Goal: Transaction & Acquisition: Subscribe to service/newsletter

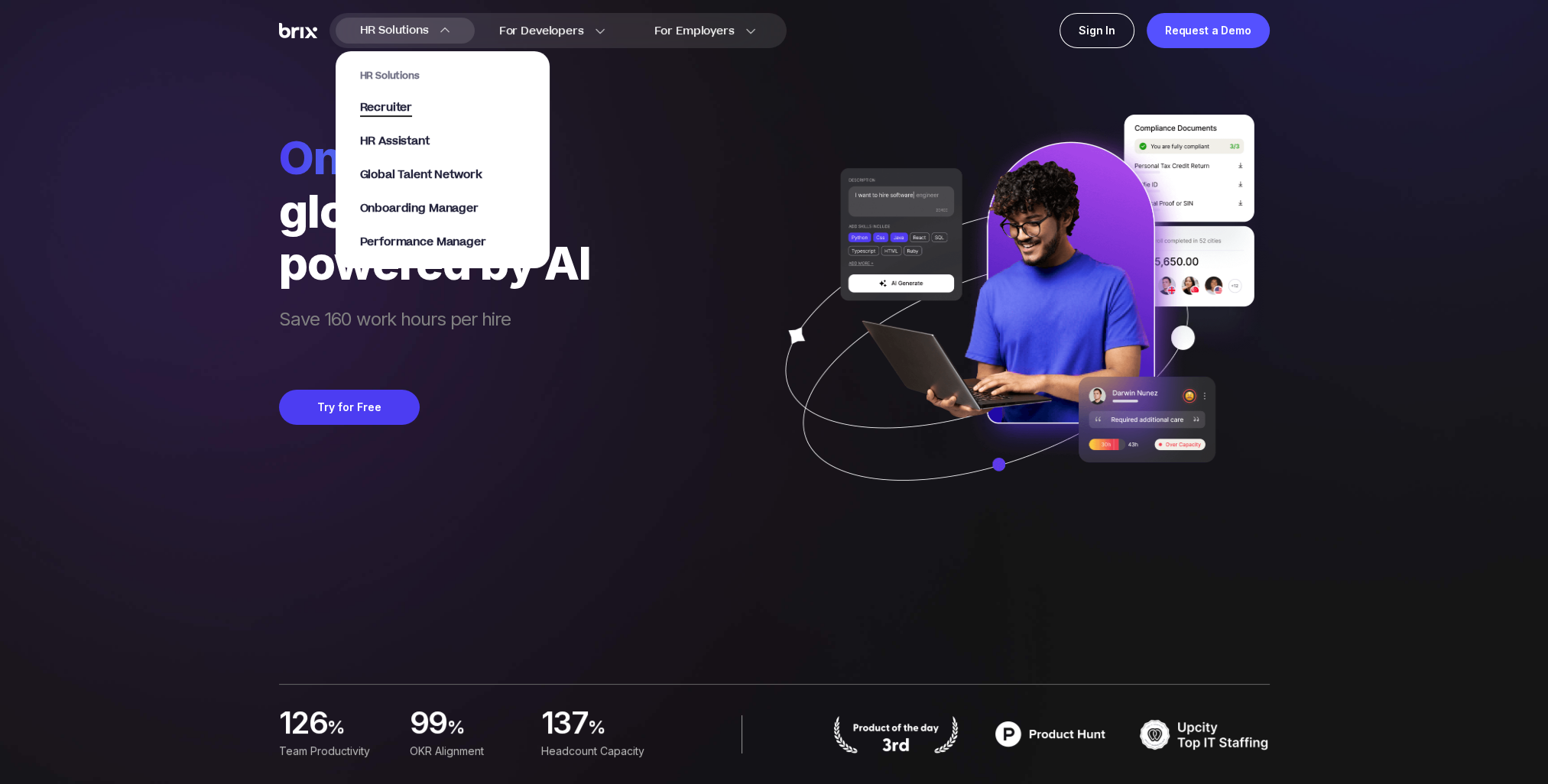
click at [406, 110] on span "Recruiter" at bounding box center [386, 107] width 53 height 18
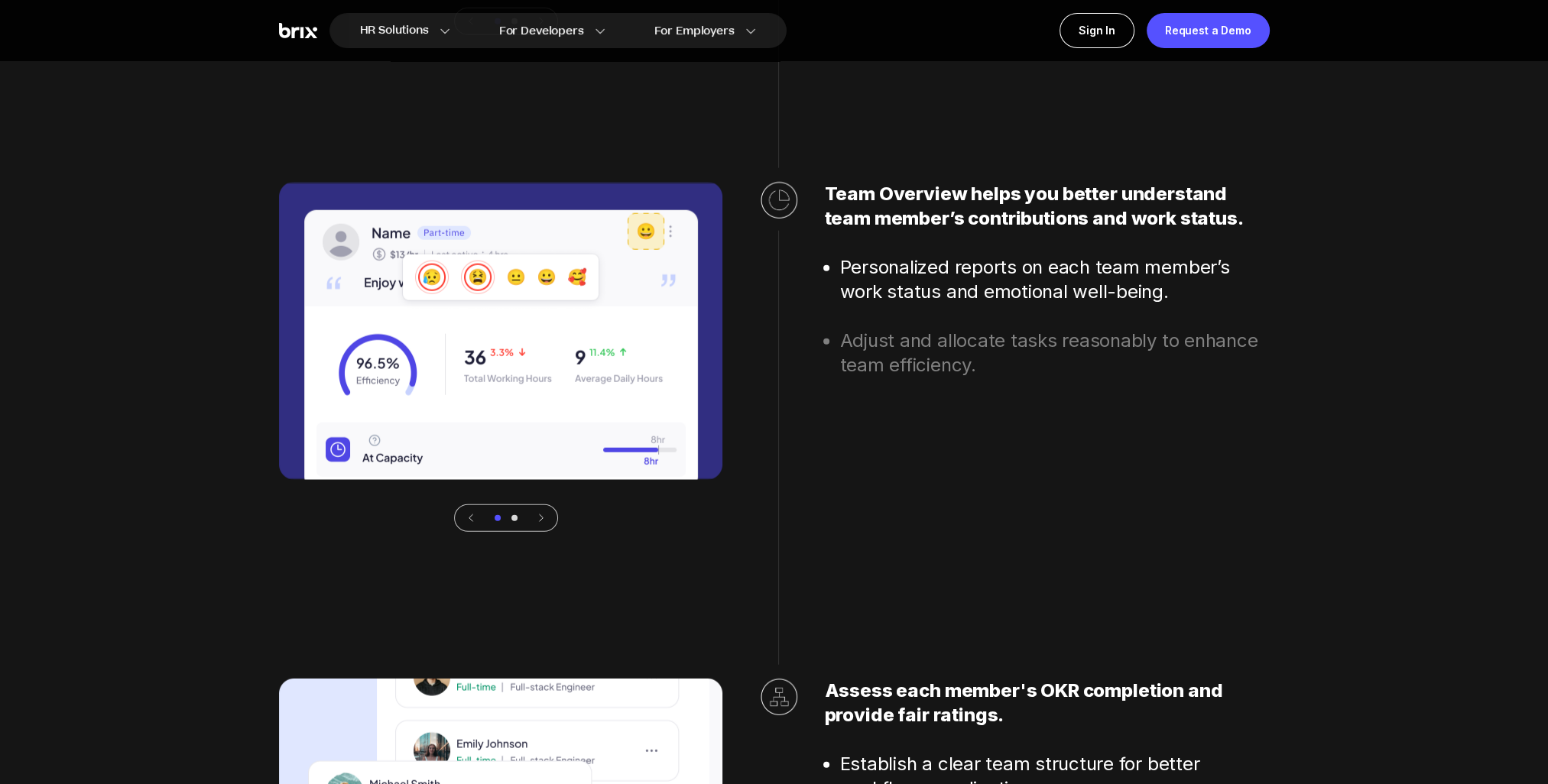
scroll to position [5425, 0]
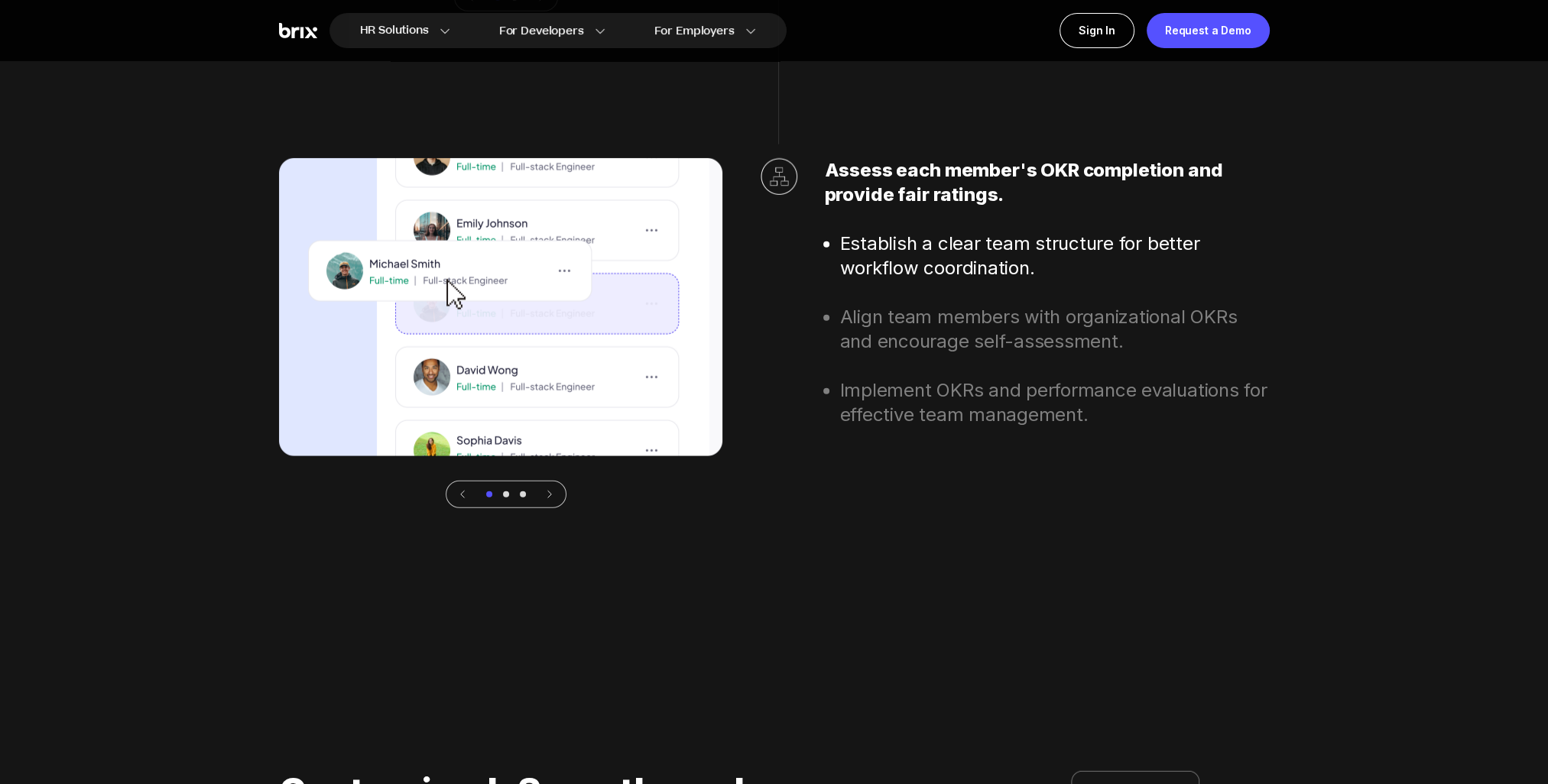
click at [549, 494] on icon at bounding box center [549, 494] width 11 height 11
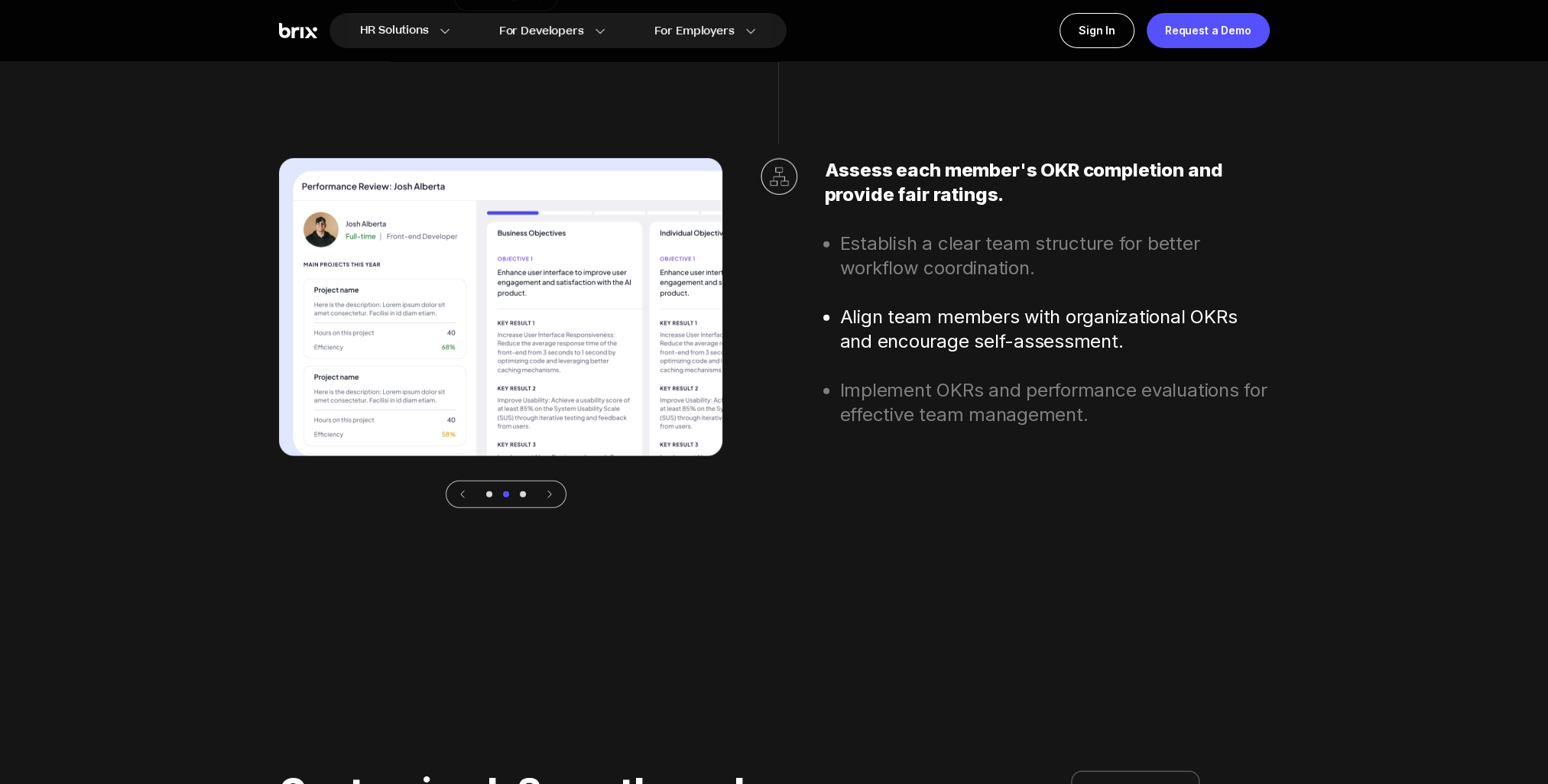
click at [549, 494] on icon at bounding box center [549, 494] width 11 height 11
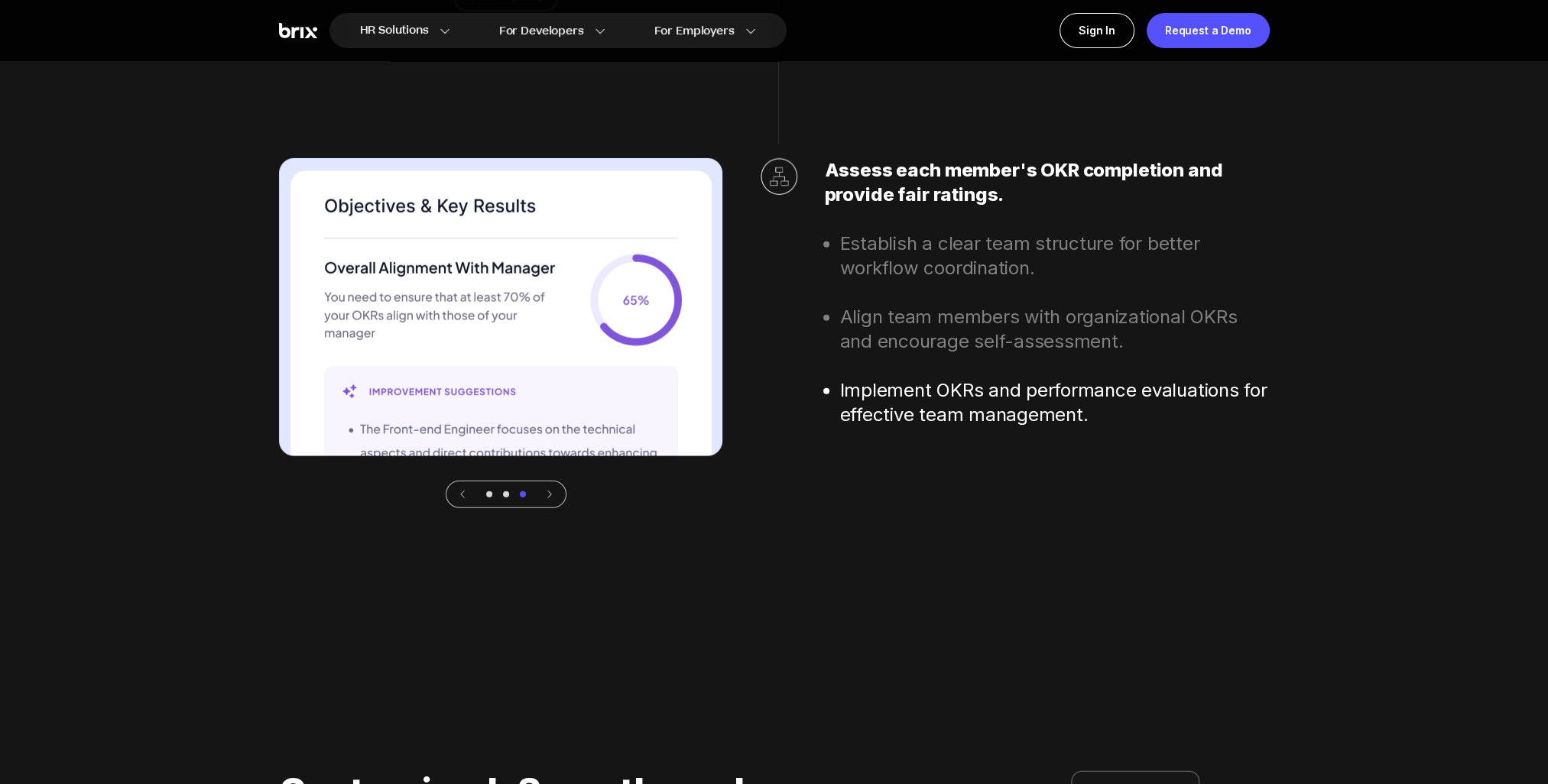
click at [549, 494] on icon at bounding box center [549, 494] width 11 height 11
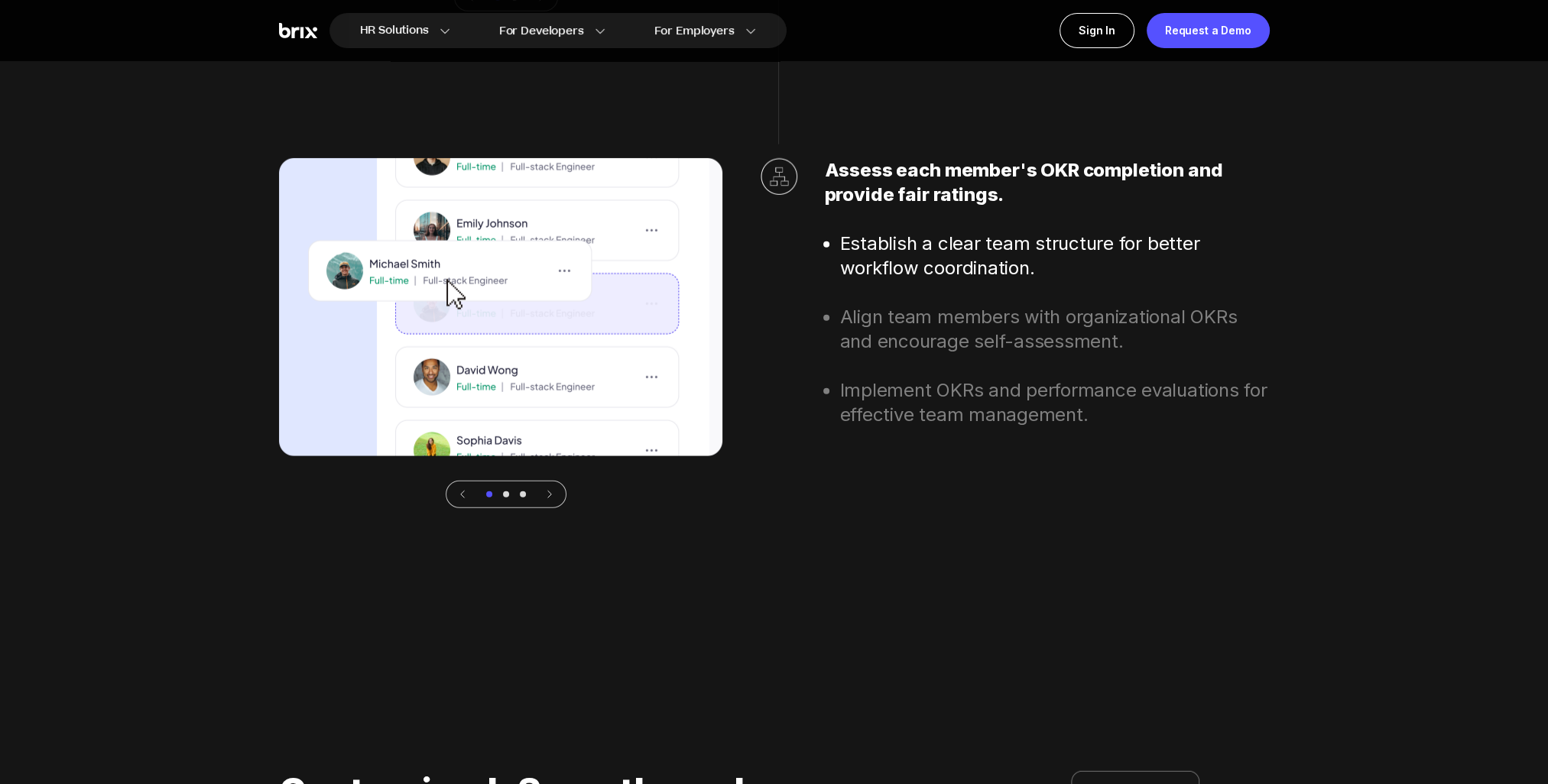
click at [465, 494] on icon at bounding box center [463, 494] width 11 height 11
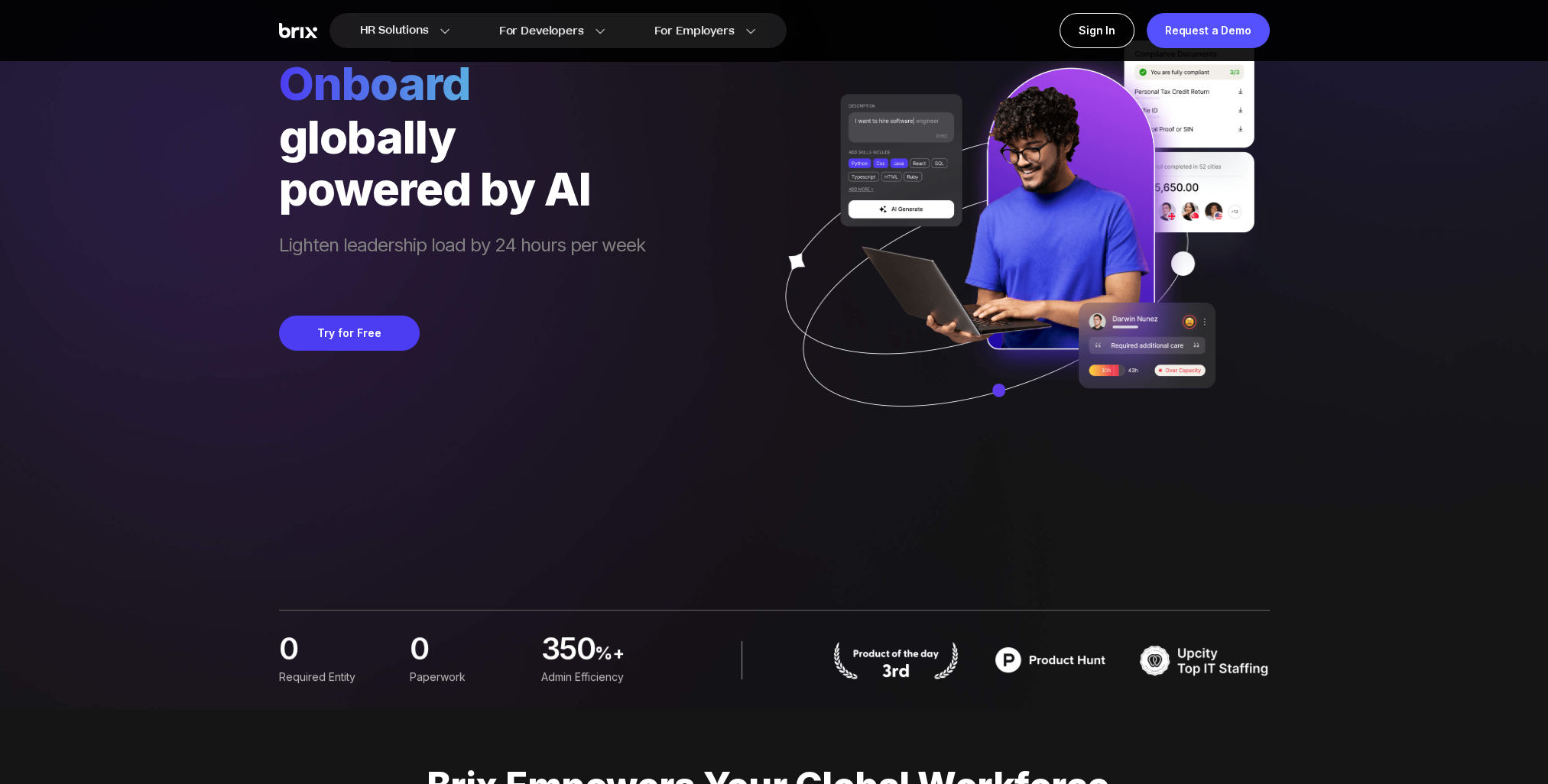
scroll to position [0, 0]
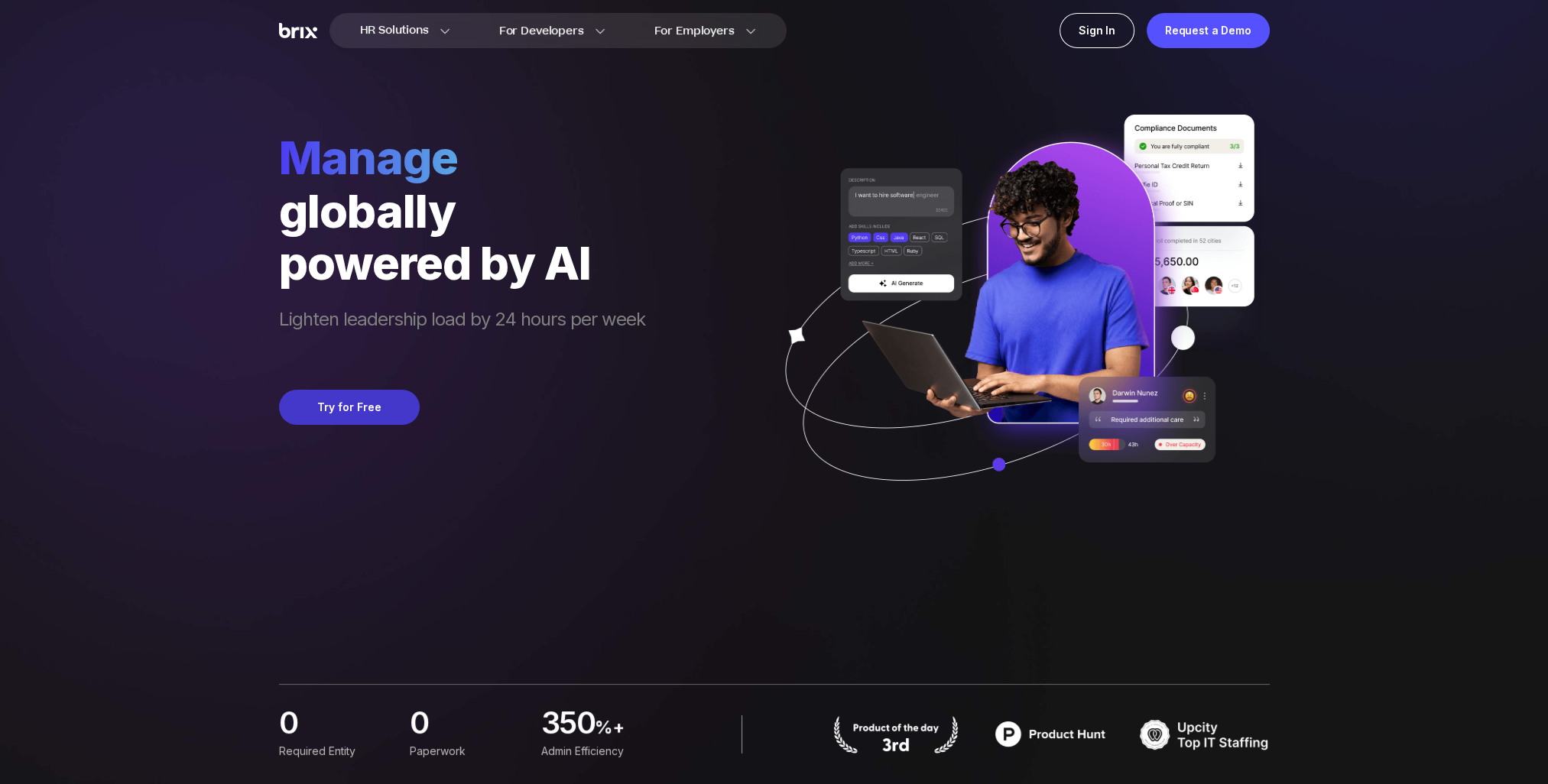
click at [389, 395] on button "Try for Free" at bounding box center [349, 407] width 141 height 35
